Goal: Task Accomplishment & Management: Use online tool/utility

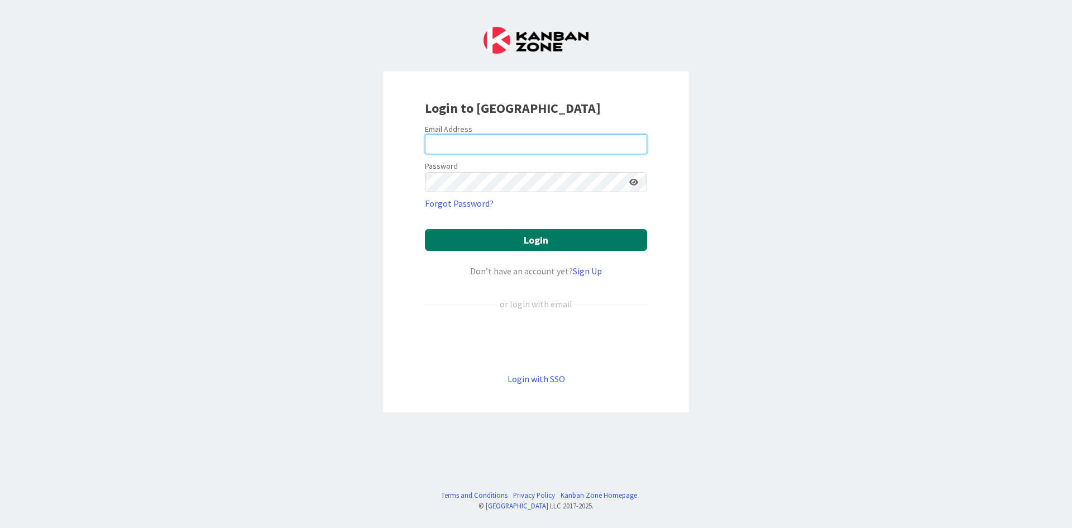
type input "[PERSON_NAME][EMAIL_ADDRESS][PERSON_NAME][DOMAIN_NAME]"
click at [462, 242] on button "Login" at bounding box center [536, 240] width 222 height 22
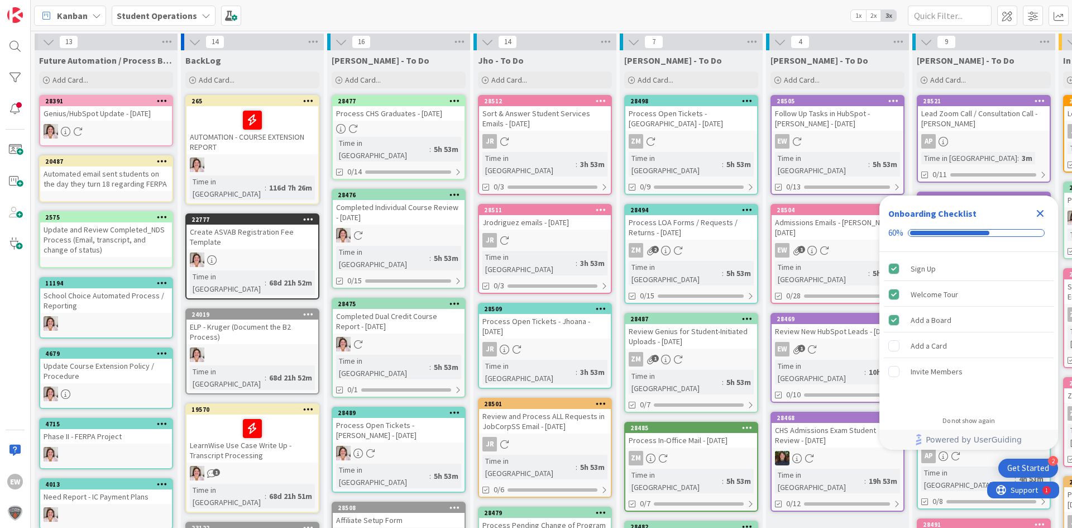
click at [1037, 206] on div "Close Checklist" at bounding box center [1040, 213] width 18 height 18
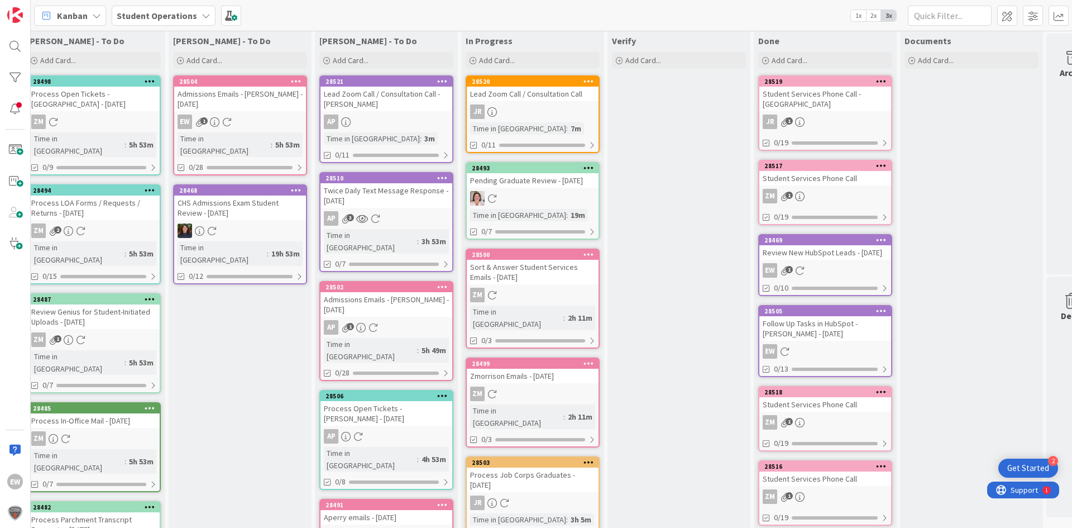
scroll to position [0, 597]
